Goal: Transaction & Acquisition: Purchase product/service

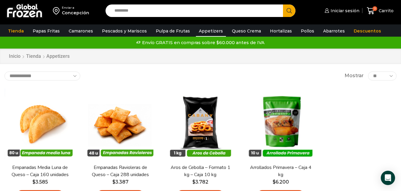
click at [176, 10] on input "Search input" at bounding box center [196, 10] width 169 height 12
type input "*"
click at [298, 34] on link "Pollos" at bounding box center [307, 30] width 19 height 11
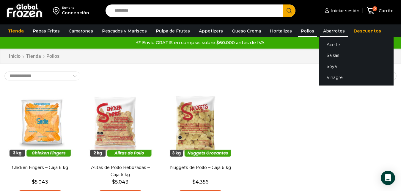
click at [323, 34] on link "Abarrotes" at bounding box center [334, 30] width 28 height 11
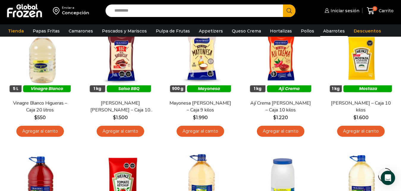
drag, startPoint x: 404, startPoint y: 41, endPoint x: 406, endPoint y: 25, distance: 16.5
click at [401, 25] on html "WordPress WooCommerce Themes Enviar [PERSON_NAME][GEOGRAPHIC_DATA] Search input…" at bounding box center [200, 126] width 401 height 637
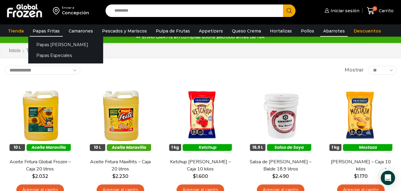
click at [56, 29] on link "Papas Fritas" at bounding box center [46, 30] width 33 height 11
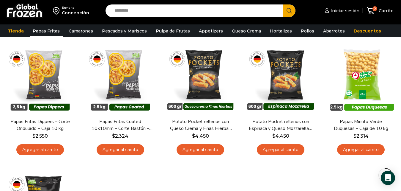
scroll to position [175, 0]
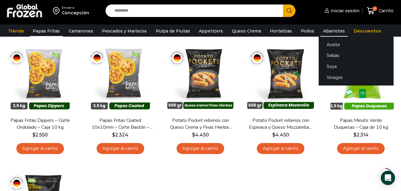
click at [320, 32] on link "Abarrotes" at bounding box center [334, 30] width 28 height 11
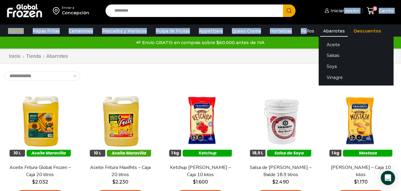
click at [324, 29] on link "Abarrotes" at bounding box center [334, 30] width 28 height 11
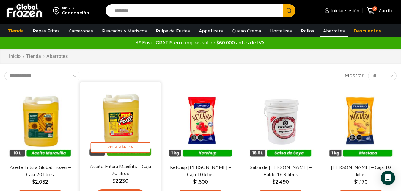
click at [120, 153] on img at bounding box center [120, 122] width 72 height 72
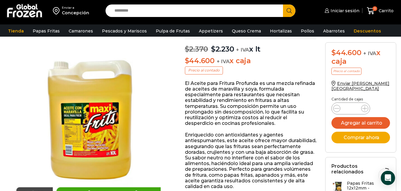
scroll to position [56, 0]
